Goal: Task Accomplishment & Management: Use online tool/utility

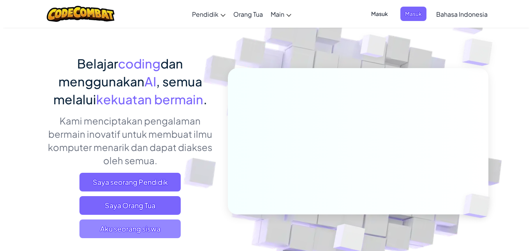
scroll to position [78, 0]
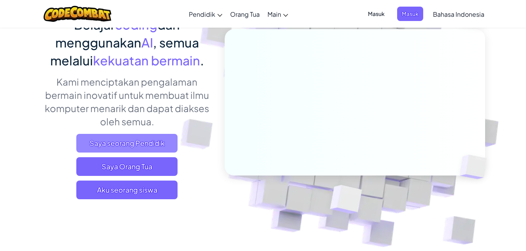
click at [130, 151] on span "Saya seorang Pendidik" at bounding box center [126, 143] width 101 height 19
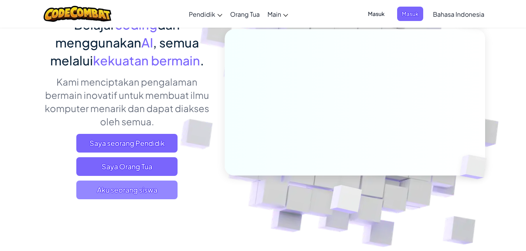
click at [127, 188] on span "Aku seorang siswa" at bounding box center [126, 190] width 101 height 19
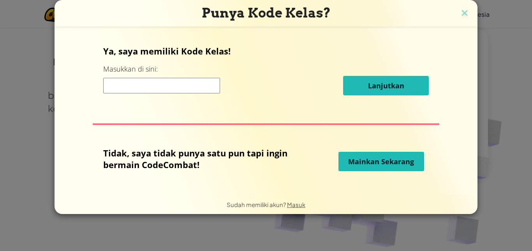
click at [182, 85] on input at bounding box center [161, 86] width 117 height 16
click at [389, 163] on span "Mainkan Sekarang" at bounding box center [381, 161] width 66 height 9
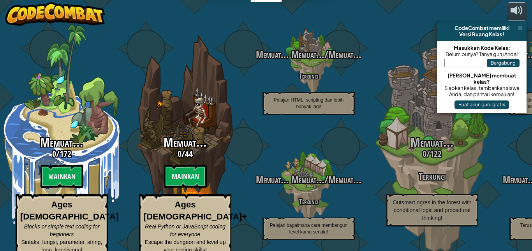
select select "id"
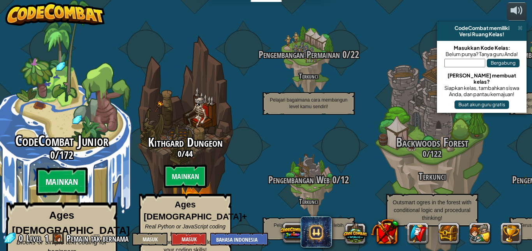
click at [65, 172] on btn "Mainkan" at bounding box center [61, 182] width 51 height 28
select select "id"
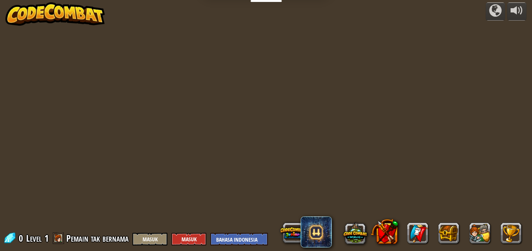
select select "id"
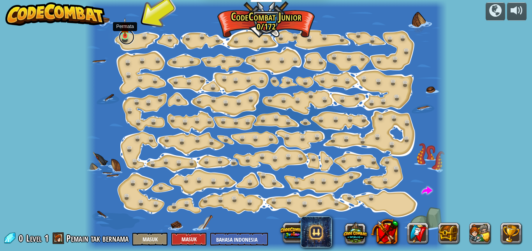
click at [126, 37] on link at bounding box center [127, 37] width 16 height 16
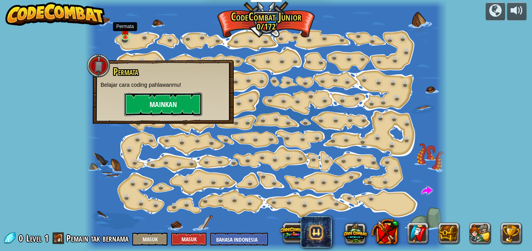
click at [179, 105] on button "Mainkan" at bounding box center [163, 104] width 78 height 23
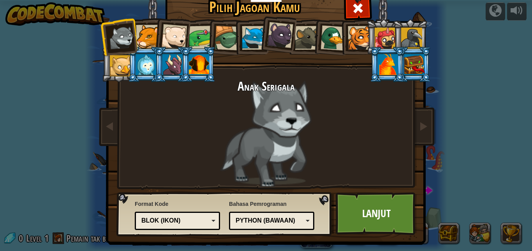
click at [258, 35] on li at bounding box center [277, 33] width 39 height 39
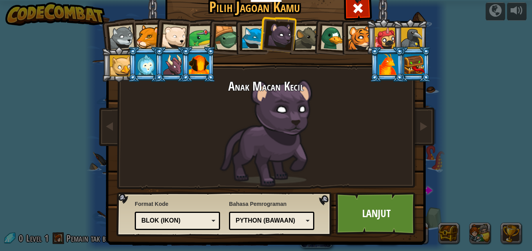
click at [248, 32] on div at bounding box center [254, 38] width 24 height 24
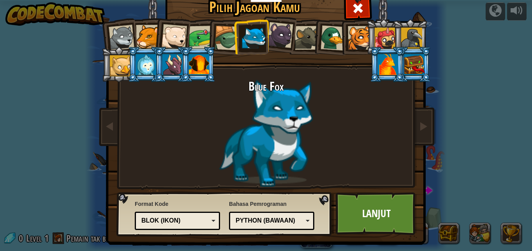
click at [266, 218] on div "Python (Bawaan)" at bounding box center [268, 220] width 67 height 9
click at [276, 219] on div "JavaScript" at bounding box center [268, 220] width 67 height 9
click at [179, 219] on div "Blok (ikon)" at bounding box center [174, 220] width 67 height 9
drag, startPoint x: 201, startPoint y: 216, endPoint x: 199, endPoint y: 221, distance: 6.2
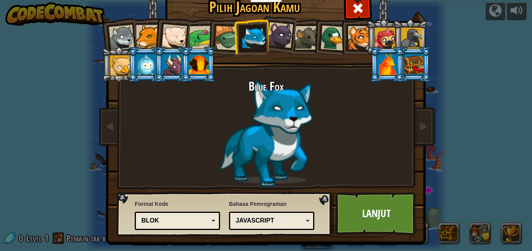
click at [199, 221] on div "Blok" at bounding box center [177, 221] width 75 height 12
click at [390, 214] on link "Lanjut" at bounding box center [375, 213] width 81 height 43
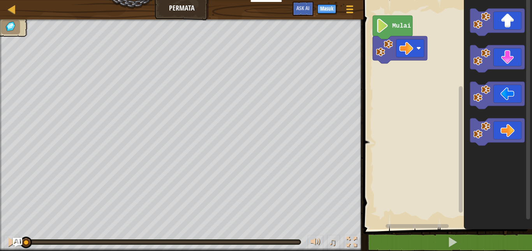
click at [396, 25] on text "Mulai" at bounding box center [401, 26] width 19 height 7
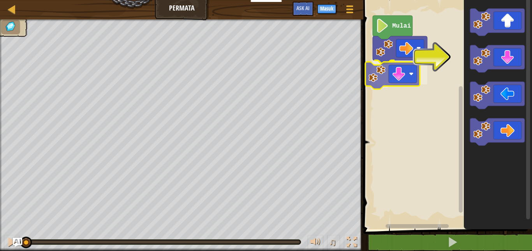
click at [395, 74] on div "Mulai" at bounding box center [446, 112] width 171 height 233
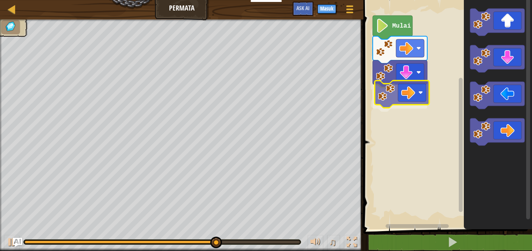
click at [400, 96] on div "Mulai" at bounding box center [446, 112] width 171 height 233
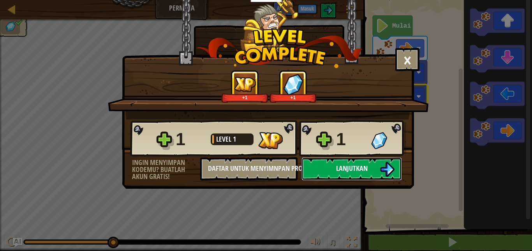
click at [344, 165] on span "Lanjutkan" at bounding box center [352, 168] width 32 height 10
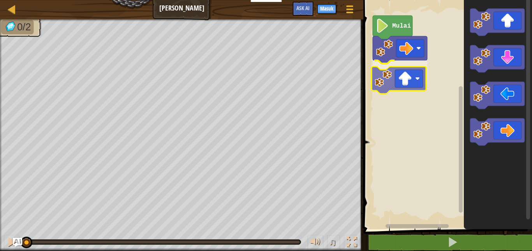
click at [390, 73] on div "Mulai" at bounding box center [446, 112] width 171 height 233
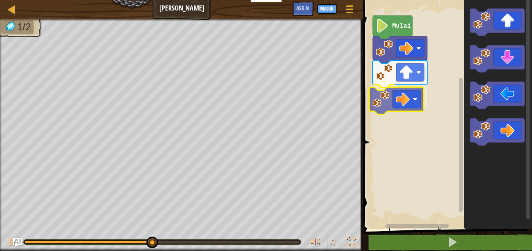
click at [404, 104] on div "Mulai" at bounding box center [446, 112] width 171 height 233
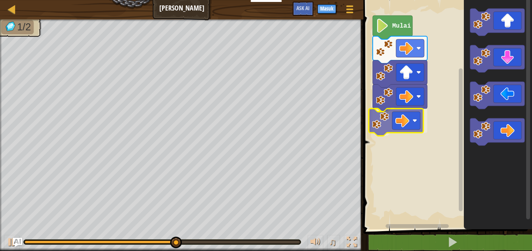
click at [400, 123] on div "Mulai" at bounding box center [446, 112] width 171 height 233
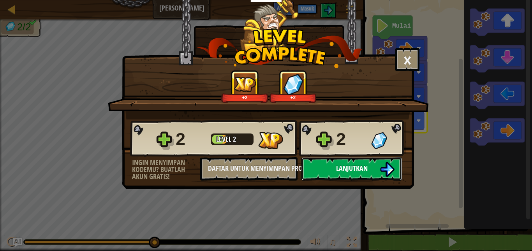
click at [362, 163] on button "Lanjutkan" at bounding box center [351, 168] width 100 height 23
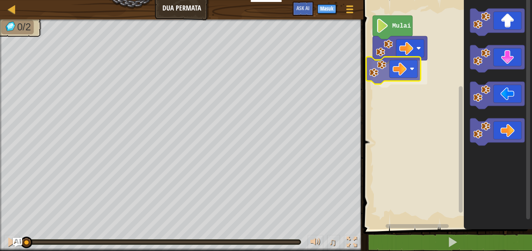
click at [382, 68] on div "Mulai" at bounding box center [446, 112] width 171 height 233
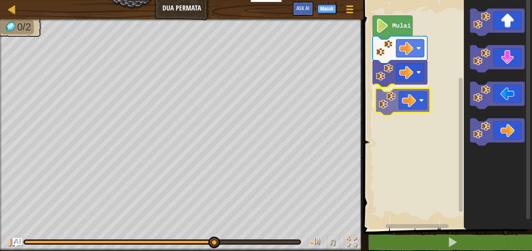
click at [418, 107] on div "Mulai" at bounding box center [446, 112] width 171 height 233
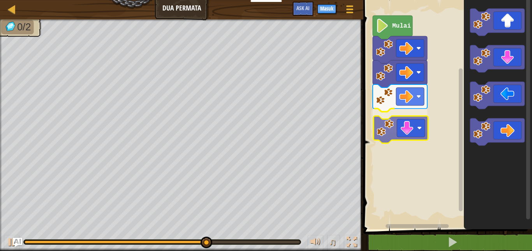
click at [406, 136] on div "Mulai" at bounding box center [446, 112] width 171 height 233
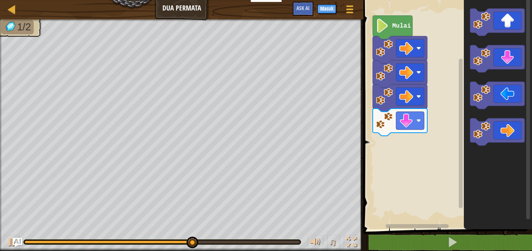
click at [396, 146] on div "Mulai" at bounding box center [446, 112] width 171 height 233
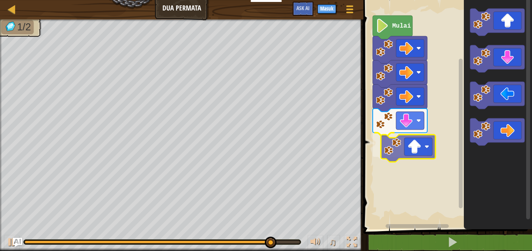
click at [397, 149] on div "Mulai" at bounding box center [446, 112] width 171 height 233
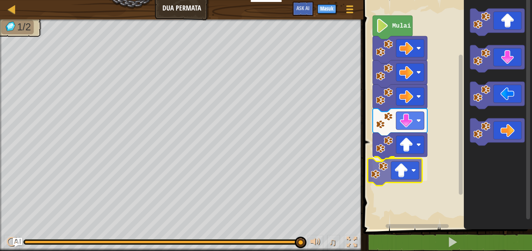
click at [414, 183] on div "Mulai" at bounding box center [446, 112] width 171 height 233
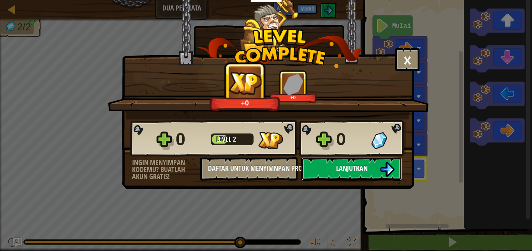
click at [351, 172] on span "Lanjutkan" at bounding box center [352, 168] width 32 height 10
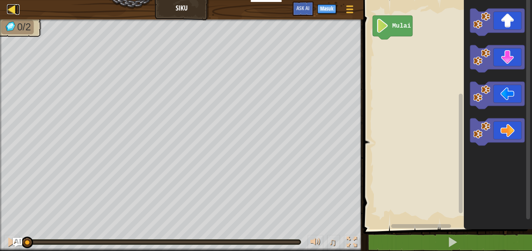
click at [12, 9] on div at bounding box center [12, 9] width 10 height 10
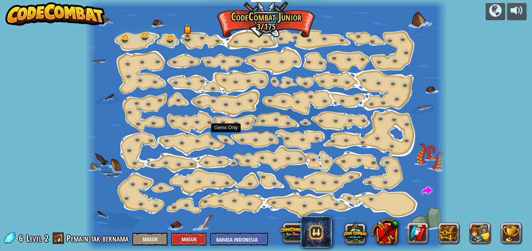
select select "id"
click at [190, 36] on link at bounding box center [189, 36] width 16 height 16
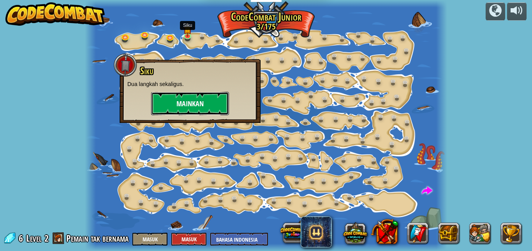
click at [202, 102] on button "Mainkan" at bounding box center [190, 103] width 78 height 23
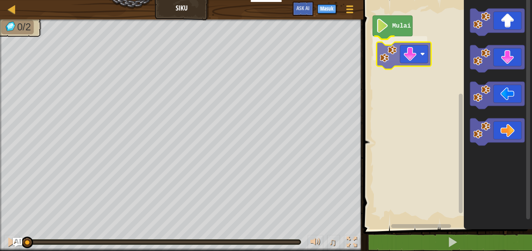
click at [402, 58] on div "Mulai" at bounding box center [446, 112] width 171 height 233
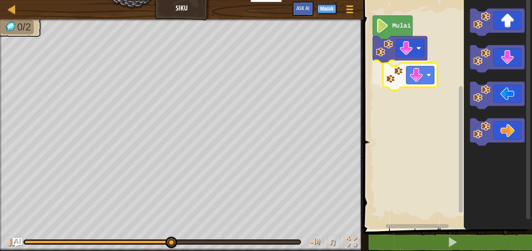
click at [416, 85] on div "Mulai" at bounding box center [446, 112] width 171 height 233
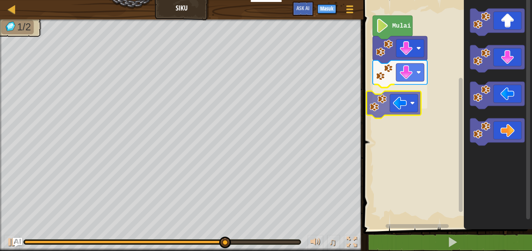
click at [395, 105] on div "Mulai" at bounding box center [446, 112] width 171 height 233
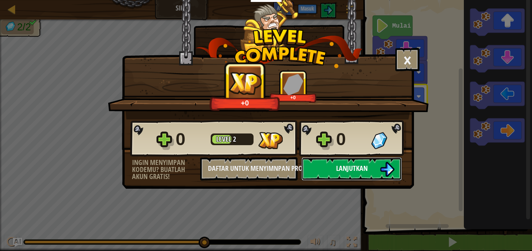
click at [357, 167] on span "Lanjutkan" at bounding box center [352, 168] width 32 height 10
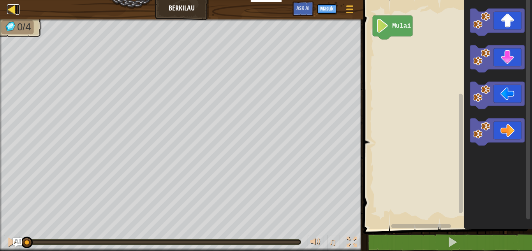
click at [8, 9] on div at bounding box center [12, 9] width 10 height 10
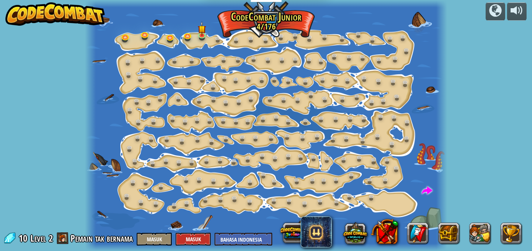
select select "id"
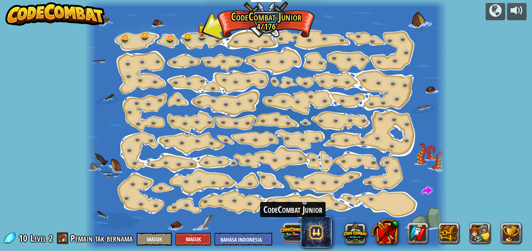
click at [292, 235] on button at bounding box center [293, 233] width 24 height 24
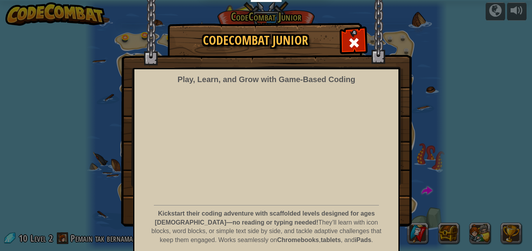
scroll to position [30, 0]
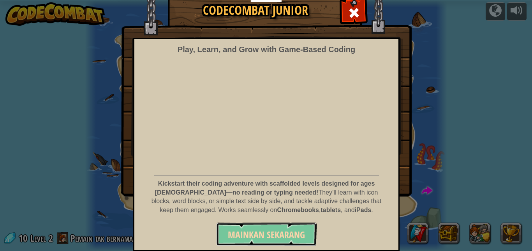
click at [259, 242] on button "Mainkan Sekarang" at bounding box center [266, 234] width 100 height 23
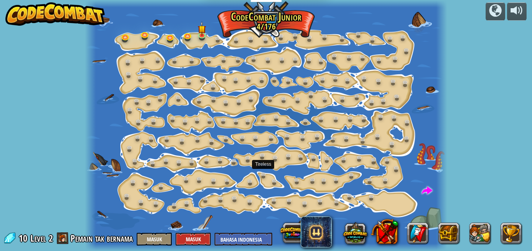
select select "id"
click at [181, 238] on button "Masuk" at bounding box center [193, 239] width 35 height 13
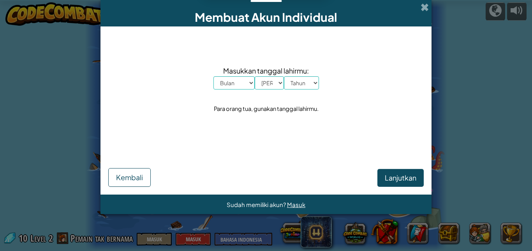
click at [239, 84] on select "Bulan Januari Februari Maret April Mei Juni Juli Agustus September Oktober Nove…" at bounding box center [233, 82] width 41 height 13
select select "2"
click at [213, 76] on select "Bulan Januari Februari Maret April Mei Juni Juli Agustus September Oktober Nove…" at bounding box center [233, 82] width 41 height 13
click at [263, 86] on select "Hari 1 2 3 4 5 6 7 8 9 10 11 12 13 14 15 16 17 18 19 20 21 22 23 24 25 26 27 28…" at bounding box center [269, 82] width 29 height 13
select select "13"
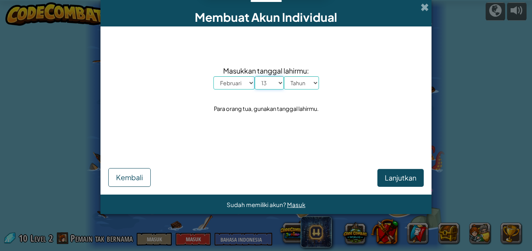
click at [255, 76] on select "Hari 1 2 3 4 5 6 7 8 9 10 11 12 13 14 15 16 17 18 19 20 21 22 23 24 25 26 27 28…" at bounding box center [269, 82] width 29 height 13
click at [305, 82] on select "Tahun 2025 2024 2023 2022 2021 2020 2019 2018 2017 2016 2015 2014 2013 2012 201…" at bounding box center [301, 82] width 35 height 13
select select "2008"
click at [284, 76] on select "Tahun 2025 2024 2023 2022 2021 2020 2019 2018 2017 2016 2015 2014 2013 2012 201…" at bounding box center [301, 82] width 35 height 13
click at [396, 179] on span "Lanjutkan" at bounding box center [401, 177] width 32 height 9
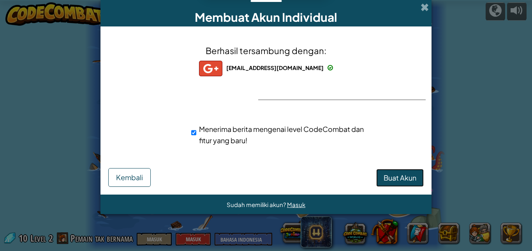
click at [393, 179] on span "Buat Akun" at bounding box center [399, 177] width 33 height 9
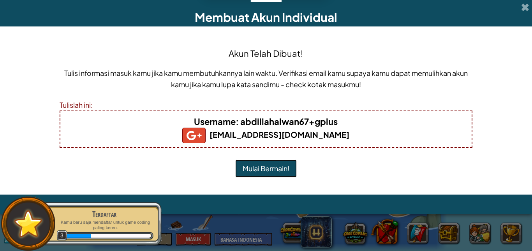
click at [273, 172] on button "Mulai Bermain!" at bounding box center [265, 169] width 61 height 18
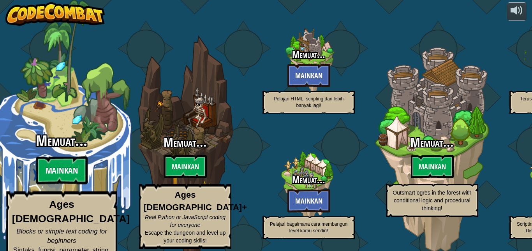
select select "id"
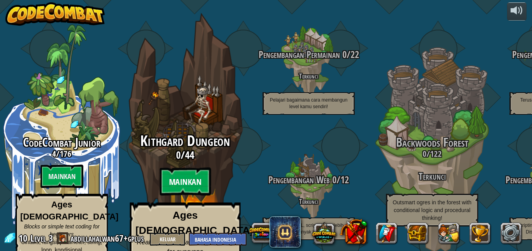
click at [182, 172] on btn "Mainkan" at bounding box center [185, 182] width 51 height 28
select select "id"
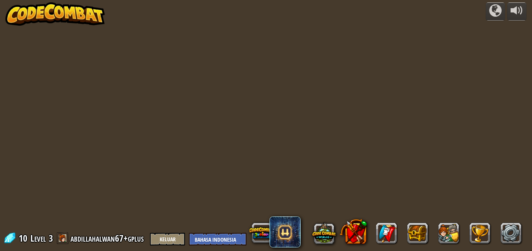
select select "id"
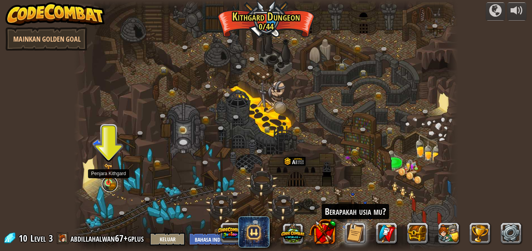
click at [111, 186] on link at bounding box center [110, 184] width 16 height 16
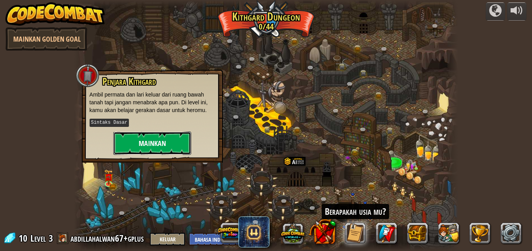
click at [144, 154] on button "Mainkan" at bounding box center [152, 143] width 78 height 23
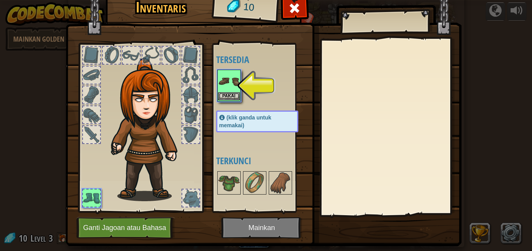
click at [228, 72] on img at bounding box center [229, 81] width 22 height 22
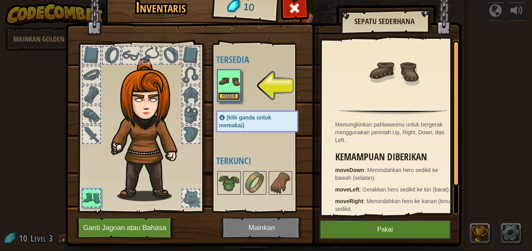
click at [226, 96] on button "Pakai" at bounding box center [229, 96] width 22 height 8
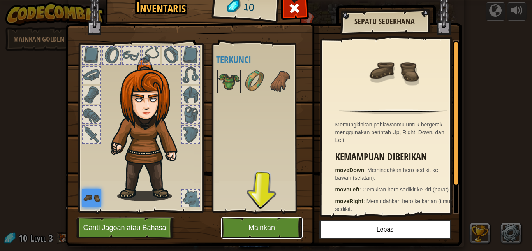
click at [266, 225] on button "Mainkan" at bounding box center [261, 227] width 81 height 21
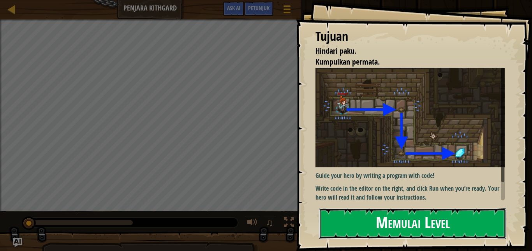
click at [421, 216] on button "Memulai Level" at bounding box center [412, 223] width 187 height 31
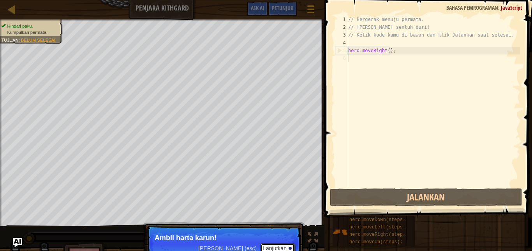
click at [270, 247] on button "Lanjutkan" at bounding box center [277, 248] width 34 height 10
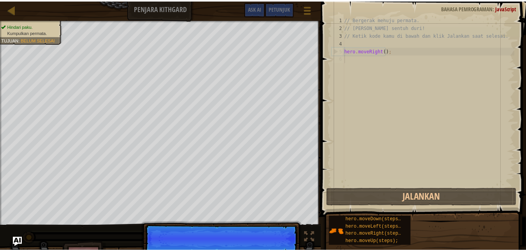
scroll to position [4, 0]
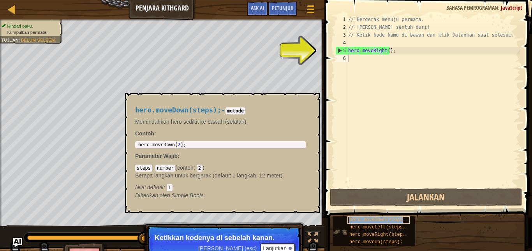
click at [388, 221] on span "hero.moveDown(steps);" at bounding box center [378, 219] width 59 height 5
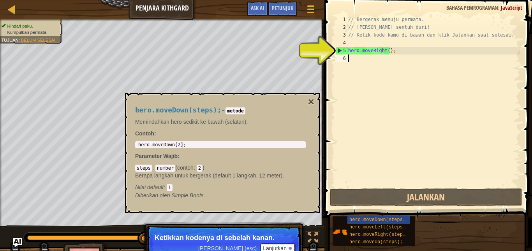
type textarea "hero.moveDown(2);"
click at [176, 143] on div "hero . moveDown ( 2 ) ;" at bounding box center [220, 150] width 167 height 16
click at [283, 242] on p "Lewati (esc) Lanjutkan Ketik perintah moveDown pada baris 6." at bounding box center [223, 244] width 155 height 37
click at [284, 248] on button "Lanjutkan" at bounding box center [277, 249] width 34 height 10
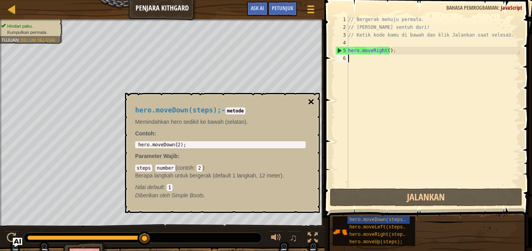
click at [311, 99] on button "×" at bounding box center [311, 102] width 6 height 11
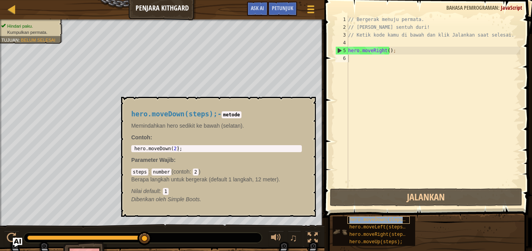
click at [407, 220] on div "hero.moveDown(steps);" at bounding box center [378, 219] width 62 height 7
paste textarea "[URL][DOMAIN_NAME]"
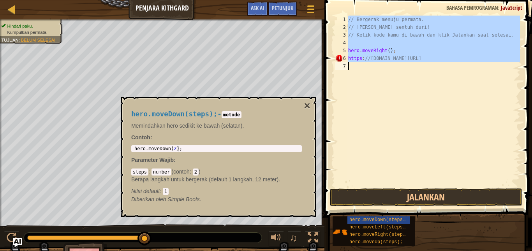
click at [402, 62] on div "// Bergerak menuju permata. // Jangan sentuh duri! // Ketik kode kamu di bawah …" at bounding box center [433, 101] width 174 height 171
type textarea "[URL][DOMAIN_NAME]"
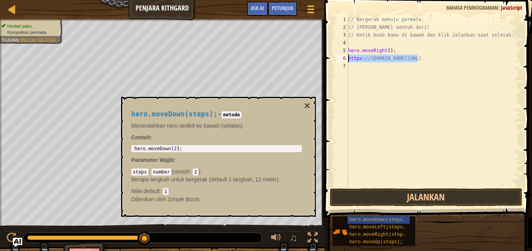
drag, startPoint x: 411, startPoint y: 56, endPoint x: 346, endPoint y: 57, distance: 65.4
click at [346, 57] on div "[URL][DOMAIN_NAME] 1 2 3 4 5 6 7 // Bergerak menuju permata. // Jangan sentuh d…" at bounding box center [427, 101] width 186 height 171
click at [400, 218] on span "hero.moveDown(steps);" at bounding box center [378, 219] width 59 height 5
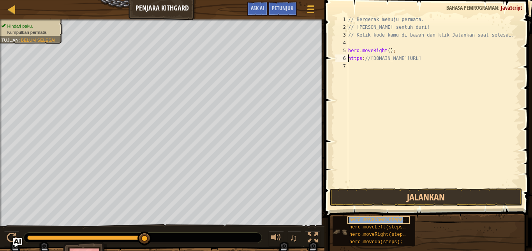
click at [400, 218] on span "hero.moveDown(steps);" at bounding box center [378, 219] width 59 height 5
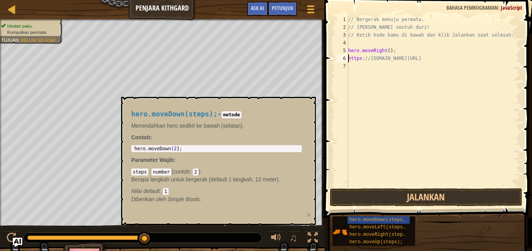
type textarea "hero.moveDown(2);"
click at [193, 151] on div "hero . moveDown ( 2 ) ;" at bounding box center [216, 154] width 167 height 16
click at [433, 60] on div "// Bergerak menuju permata. // Jangan sentuh duri! // Ketik kode kamu di bawah …" at bounding box center [433, 109] width 174 height 187
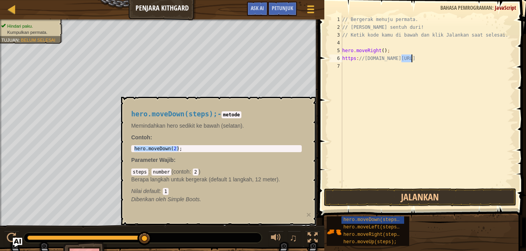
click at [433, 60] on div "// Bergerak menuju permata. // Jangan sentuh duri! // Ketik kode kamu di bawah …" at bounding box center [428, 109] width 174 height 187
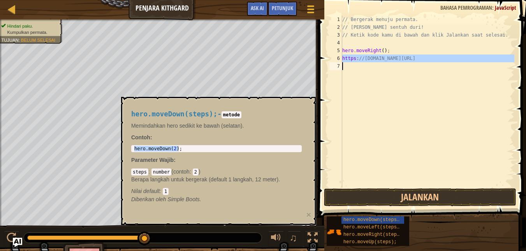
paste textarea "ero.moveDown(2);"
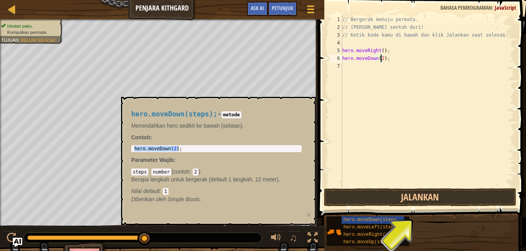
click at [382, 60] on div "// Bergerak menuju permata. // Jangan sentuh duri! // Ketik kode kamu di bawah …" at bounding box center [428, 109] width 174 height 187
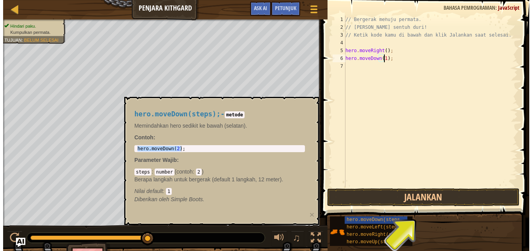
scroll to position [4, 3]
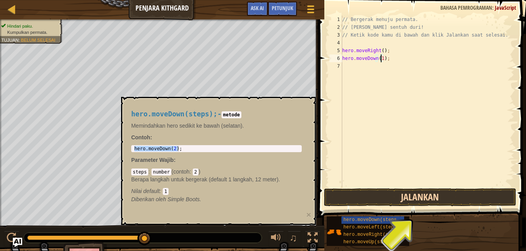
type textarea "hero.moveDown(1);"
click at [428, 195] on button "Jalankan" at bounding box center [420, 197] width 192 height 18
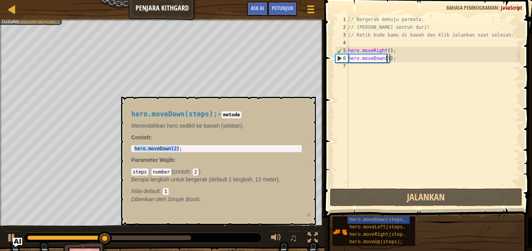
click at [130, 186] on div "hero.moveDown(steps); - metode Memindahkan hero sedikit ke bawah (selatan). Con…" at bounding box center [216, 156] width 181 height 107
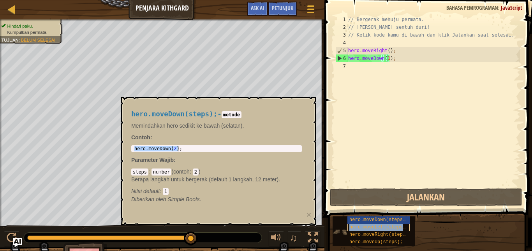
click at [374, 227] on span "hero.moveLeft(steps);" at bounding box center [378, 227] width 59 height 5
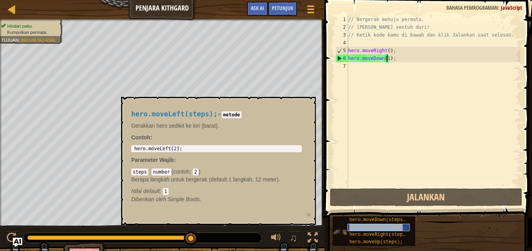
click at [376, 230] on span "hero.moveLeft(steps);" at bounding box center [378, 227] width 59 height 5
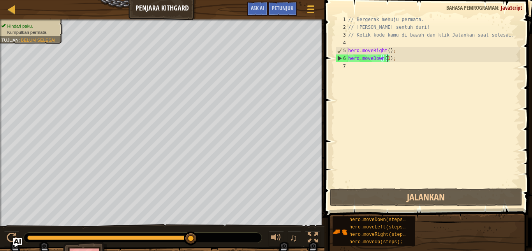
click at [391, 68] on div "// Bergerak menuju permata. // Jangan sentuh duri! // Ketik kode kamu di bawah …" at bounding box center [433, 109] width 174 height 187
paste textarea "hero.moveDown(2);"
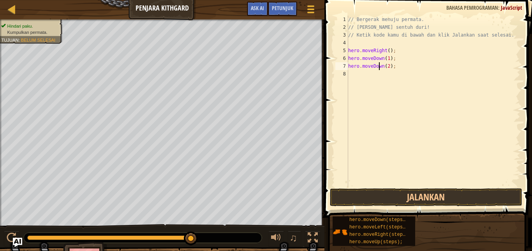
click at [379, 65] on div "// Bergerak menuju permata. // Jangan sentuh duri! // Ketik kode kamu di bawah …" at bounding box center [433, 109] width 174 height 187
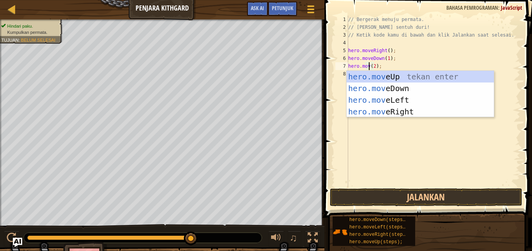
scroll to position [4, 2]
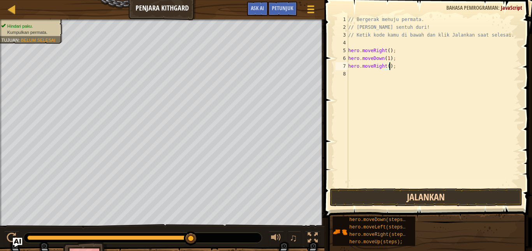
type textarea "hero.moveRight();"
click at [438, 202] on button "Jalankan" at bounding box center [426, 197] width 192 height 18
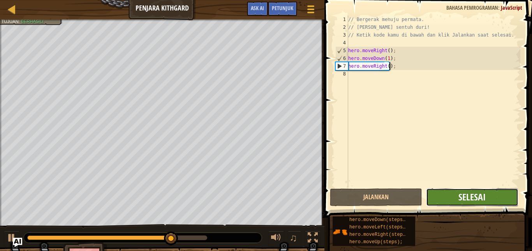
click at [462, 202] on span "Selesai" at bounding box center [471, 197] width 27 height 12
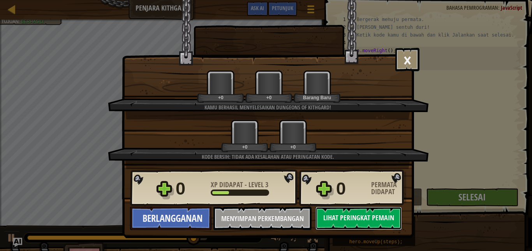
scroll to position [2, 0]
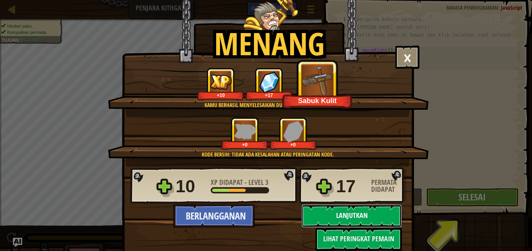
click at [339, 220] on button "Lanjutkan" at bounding box center [351, 215] width 100 height 23
select select "id"
